Goal: Task Accomplishment & Management: Manage account settings

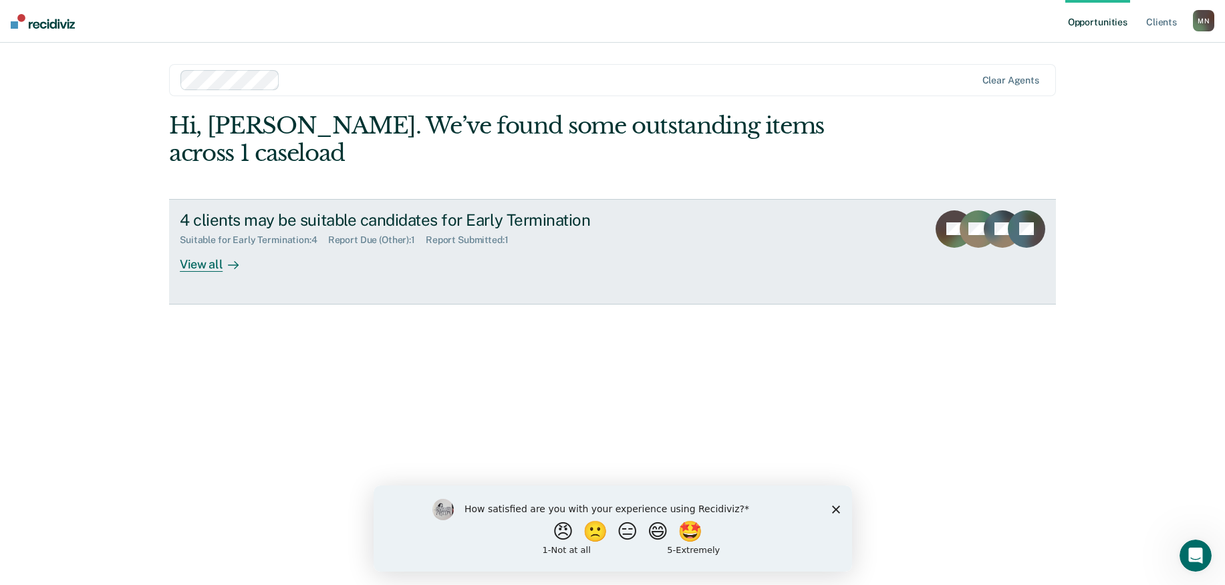
click at [236, 264] on icon at bounding box center [235, 264] width 3 height 7
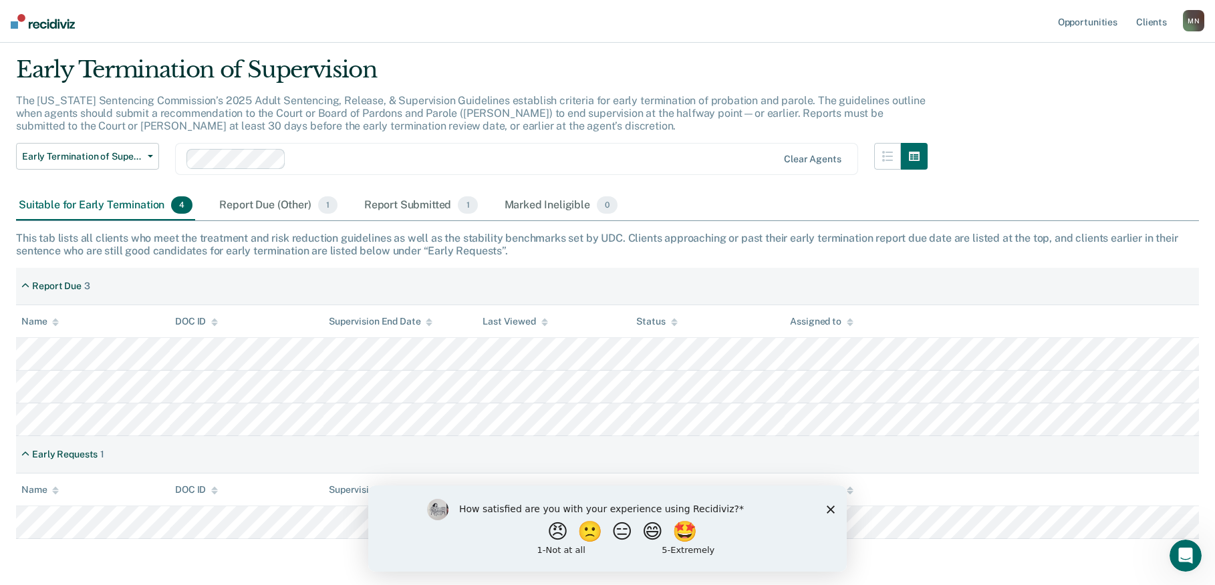
scroll to position [86, 0]
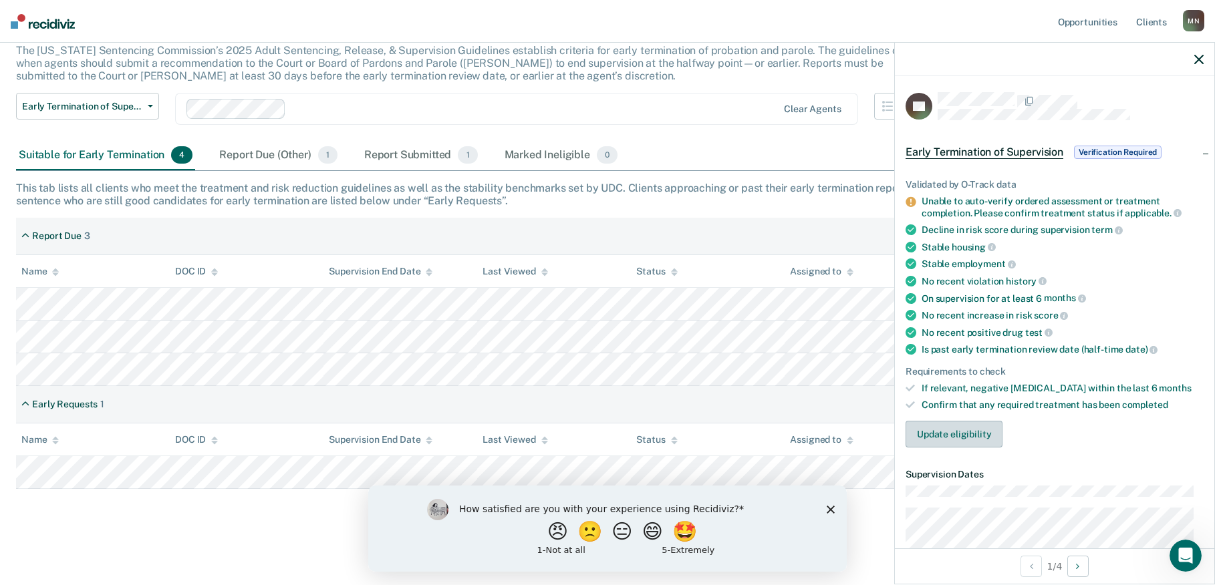
click at [935, 432] on button "Update eligibility" at bounding box center [953, 434] width 97 height 27
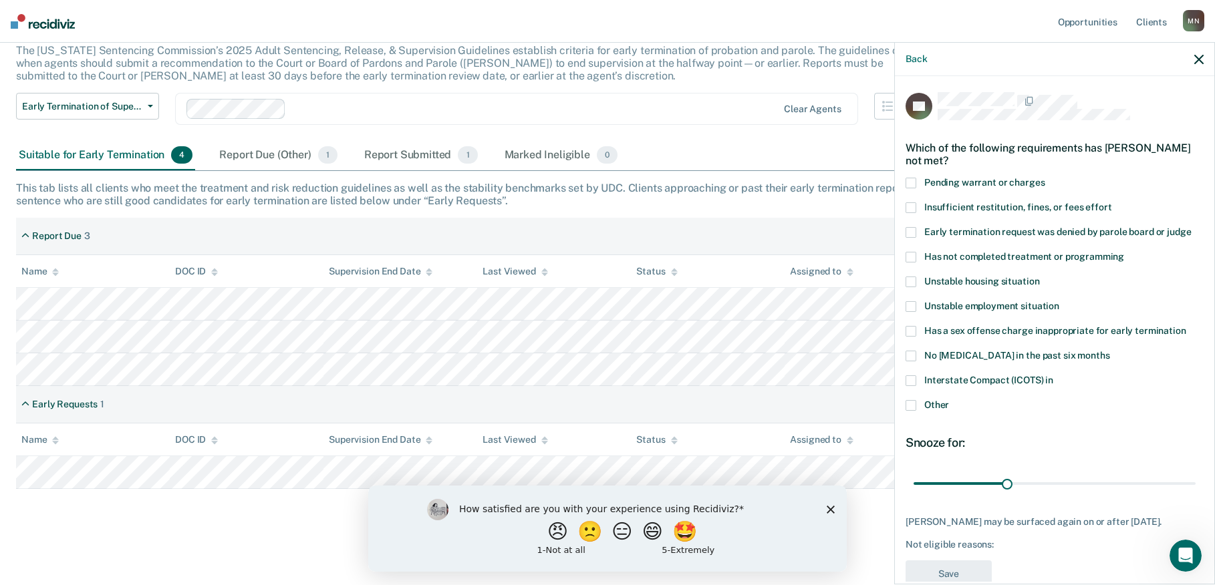
click at [910, 254] on span at bounding box center [910, 257] width 11 height 11
click at [1124, 252] on input "Has not completed treatment or programming" at bounding box center [1124, 252] width 0 height 0
click at [952, 573] on button "Save" at bounding box center [948, 574] width 86 height 27
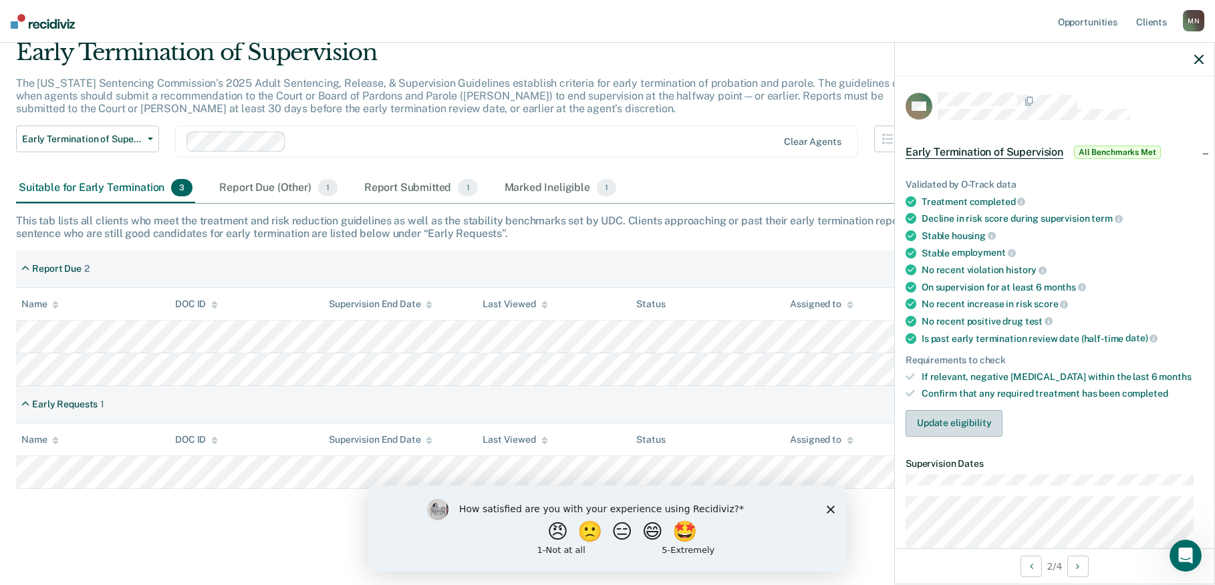
click at [936, 420] on button "Update eligibility" at bounding box center [953, 423] width 97 height 27
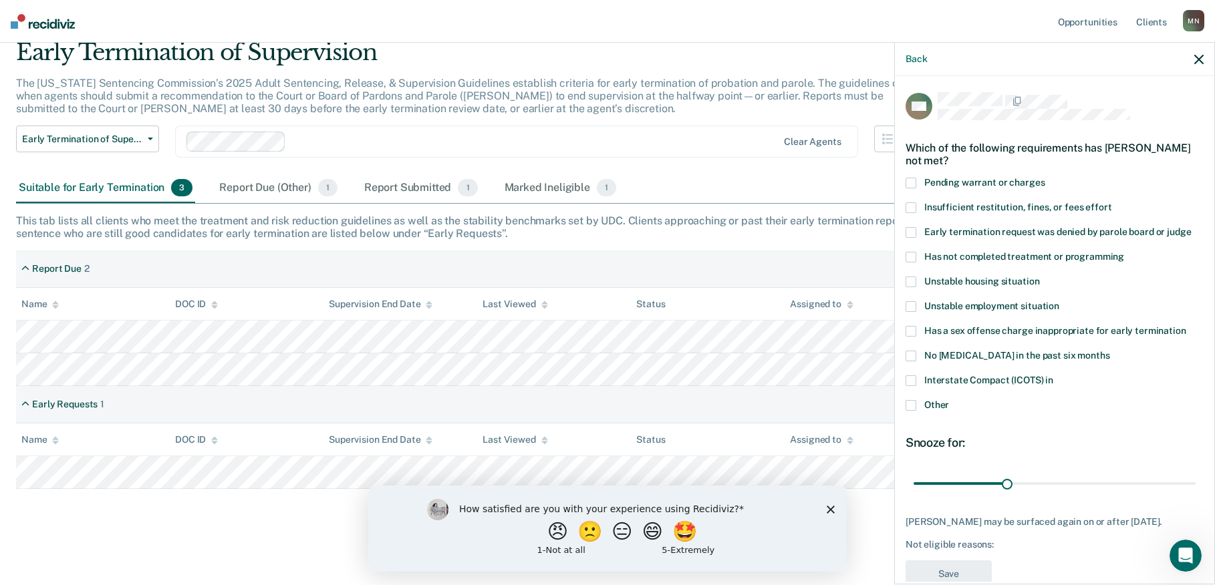
click at [911, 406] on span at bounding box center [910, 405] width 11 height 11
click at [949, 400] on input "Other" at bounding box center [949, 400] width 0 height 0
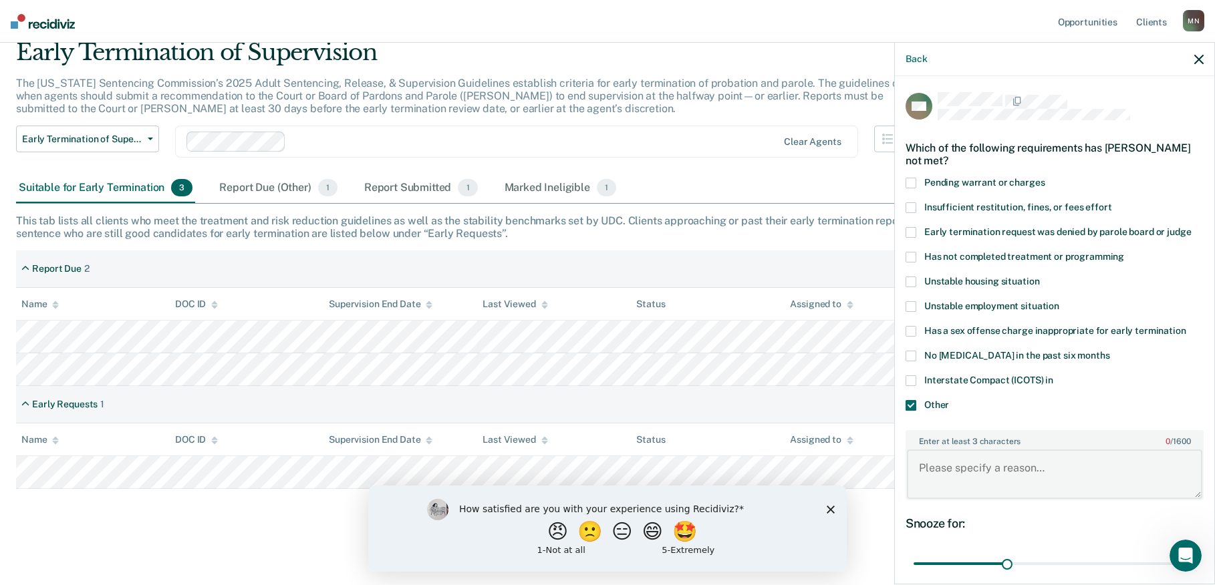
click at [1064, 473] on textarea "Enter at least 3 characters 0 / 1600" at bounding box center [1054, 474] width 295 height 49
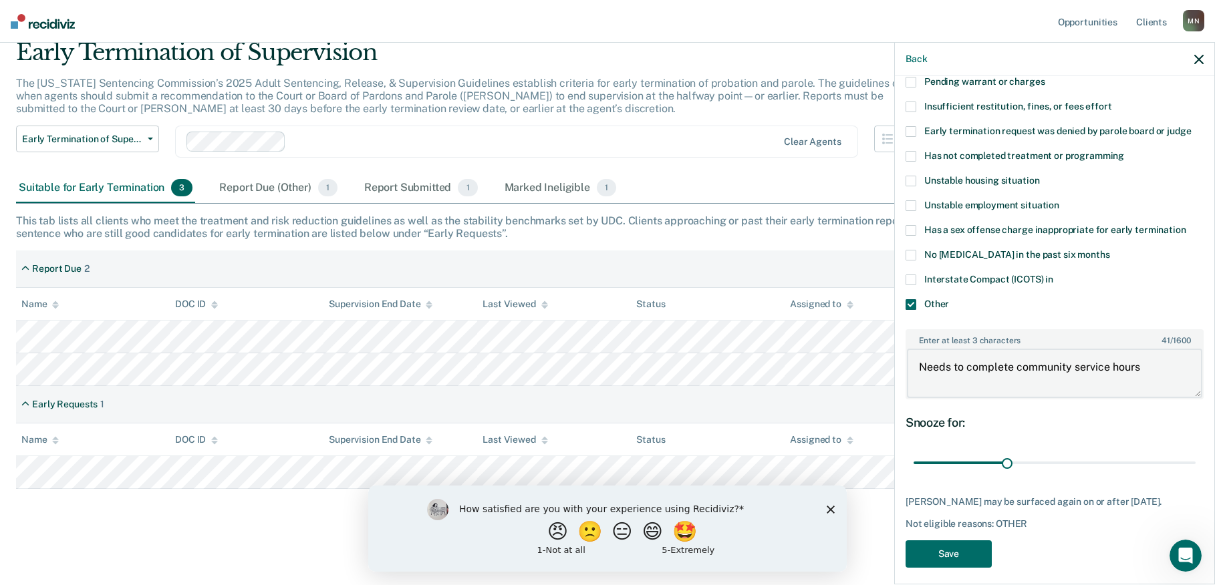
scroll to position [110, 0]
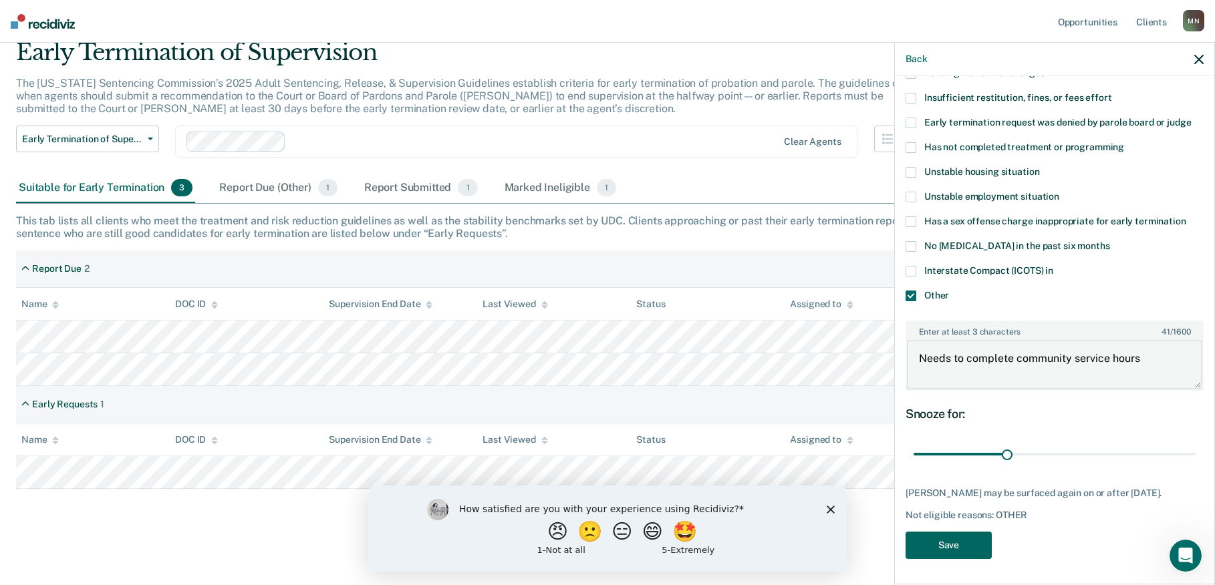
type textarea "Needs to complete community service hours"
click at [947, 543] on button "Save" at bounding box center [948, 545] width 86 height 27
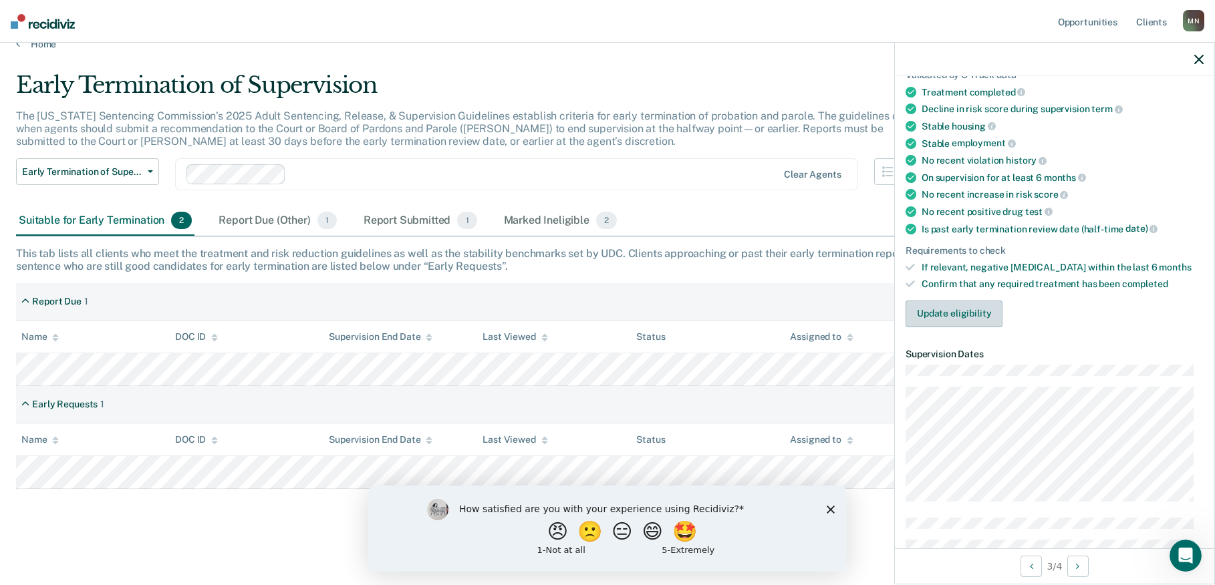
click at [955, 309] on button "Update eligibility" at bounding box center [953, 314] width 97 height 27
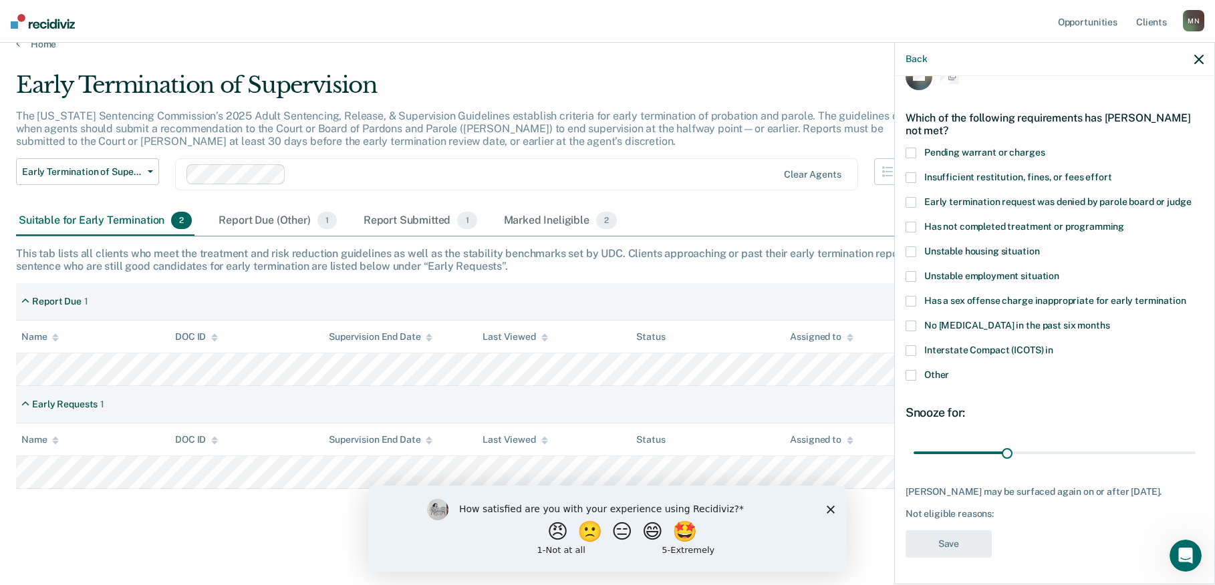
scroll to position [29, 0]
click at [912, 375] on span at bounding box center [910, 376] width 11 height 11
click at [949, 371] on input "Other" at bounding box center [949, 371] width 0 height 0
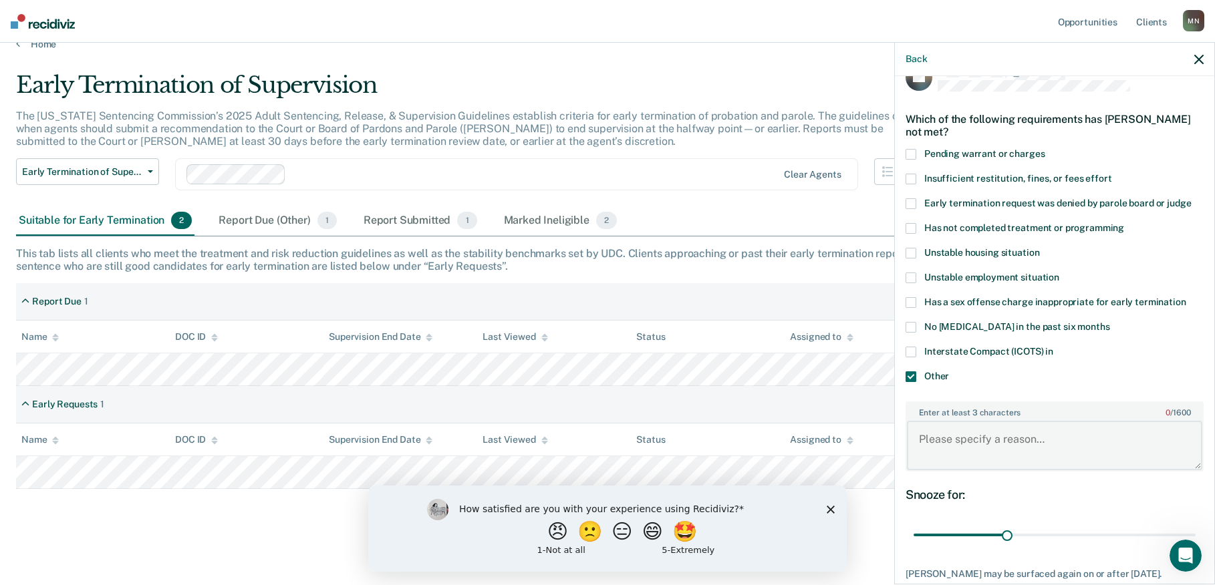
click at [1050, 438] on textarea "Enter at least 3 characters 0 / 1600" at bounding box center [1054, 445] width 295 height 49
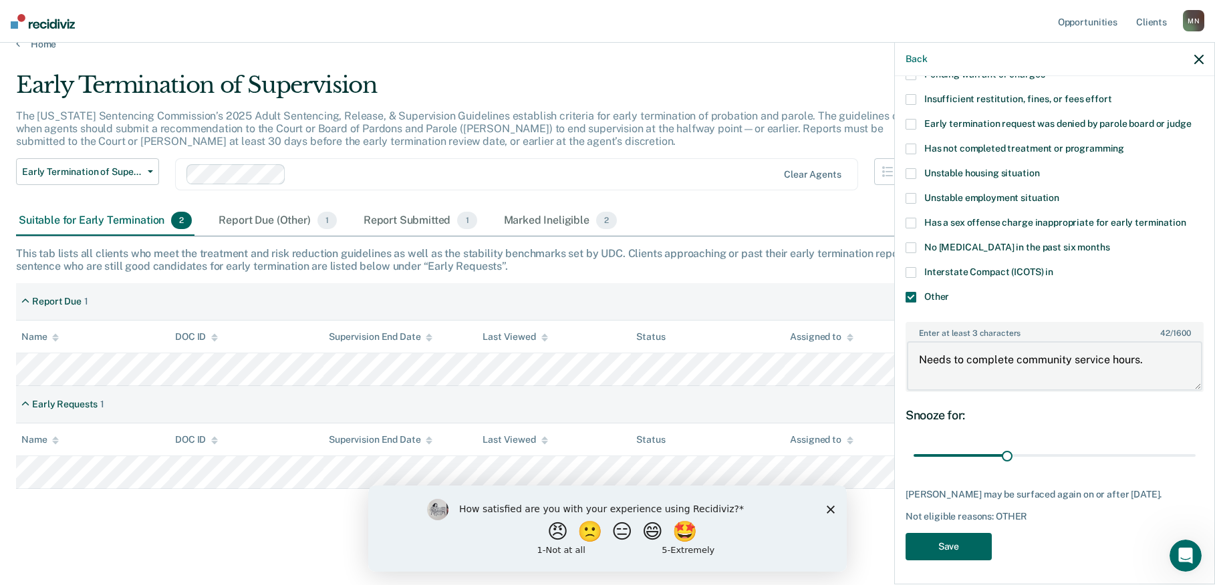
scroll to position [110, 0]
type textarea "Needs to complete community service hours."
click at [950, 539] on button "Save" at bounding box center [948, 545] width 86 height 27
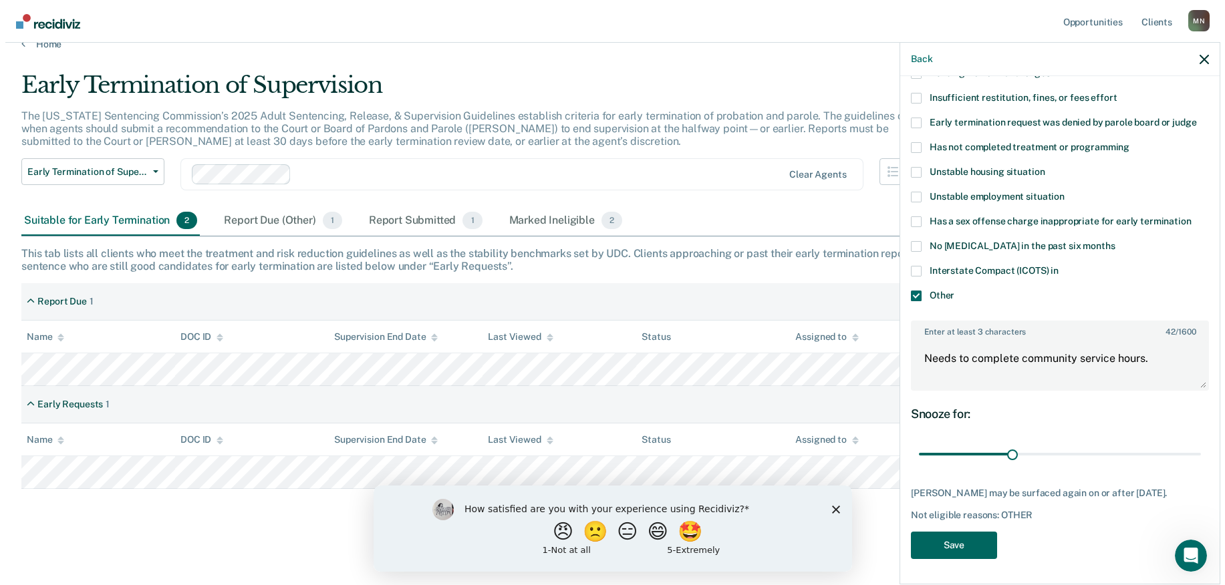
scroll to position [0, 0]
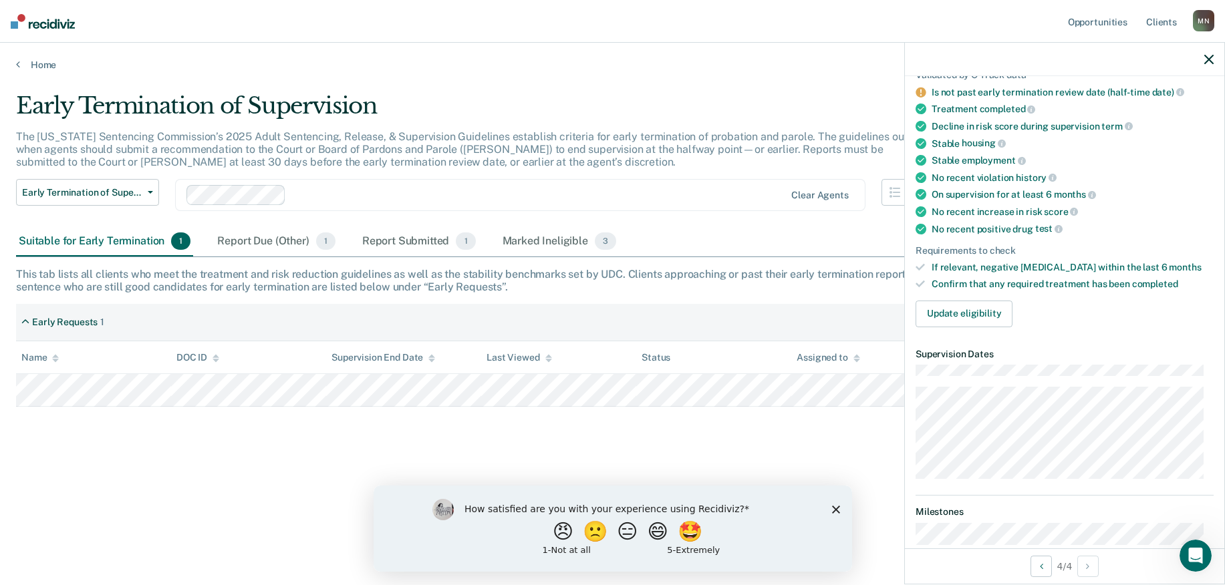
click at [226, 462] on div "Early Termination of Supervision The [US_STATE] Sentencing Commission’s 2025 Ad…" at bounding box center [612, 288] width 1193 height 393
click at [661, 530] on button "😄" at bounding box center [658, 531] width 31 height 27
